Goal: Register for event/course

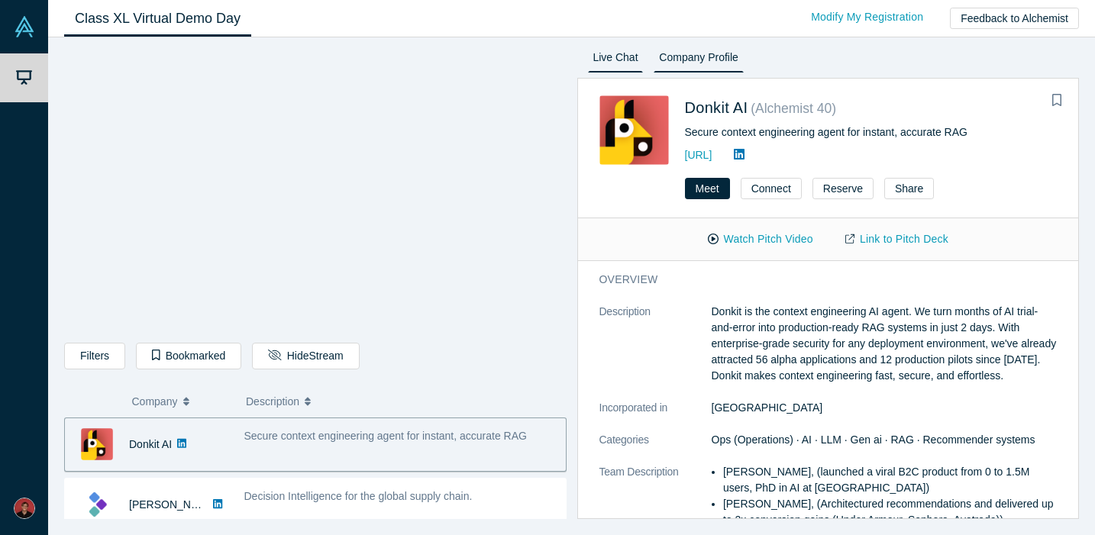
click at [612, 59] on link "Live Chat" at bounding box center [616, 60] width 56 height 24
